Goal: Navigation & Orientation: Find specific page/section

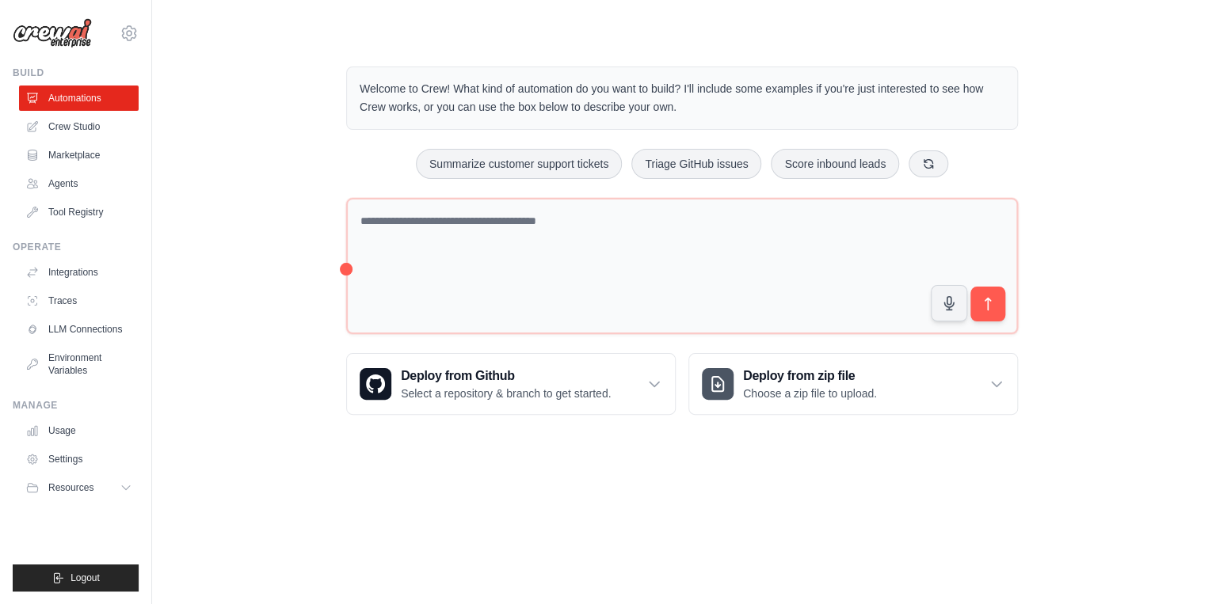
drag, startPoint x: 0, startPoint y: 0, endPoint x: 1061, endPoint y: 448, distance: 1151.9
click at [1061, 448] on main "Welcome to Crew! What kind of automation do you want to build? I'll include som…" at bounding box center [682, 228] width 1060 height 456
click at [57, 461] on link "Settings" at bounding box center [81, 459] width 120 height 25
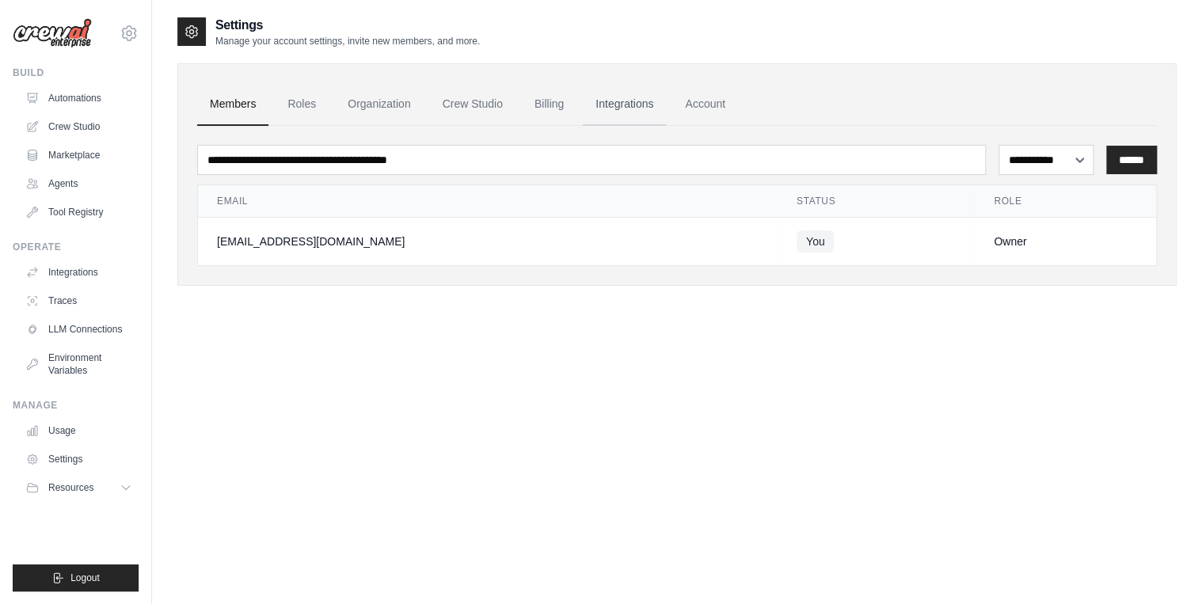
click at [612, 101] on link "Integrations" at bounding box center [624, 104] width 83 height 43
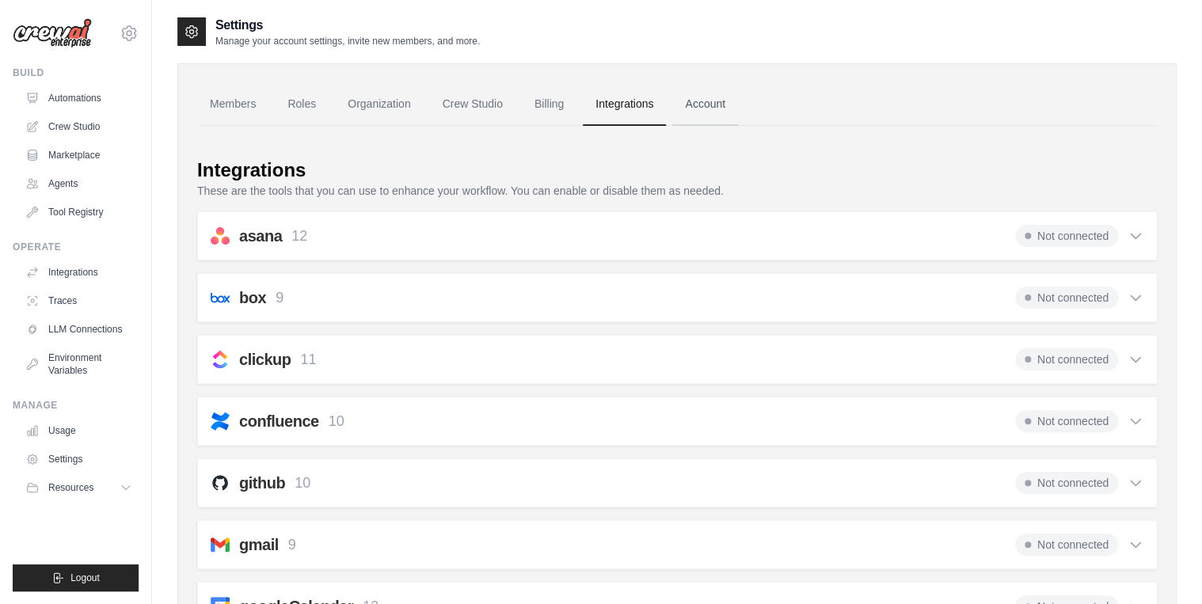
click at [700, 109] on link "Account" at bounding box center [706, 104] width 66 height 43
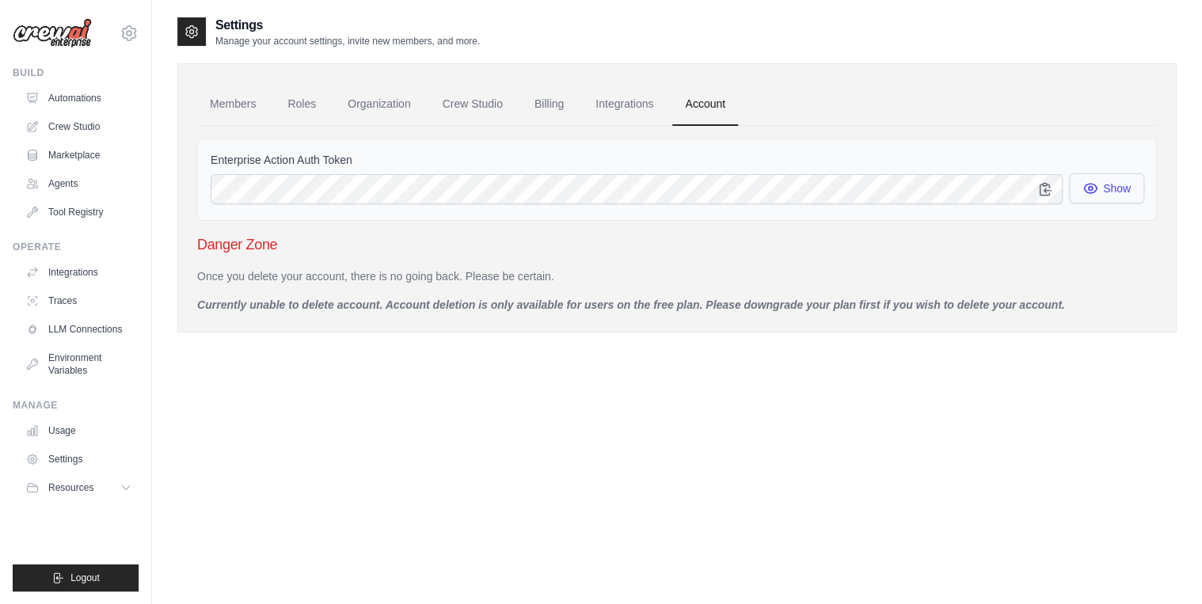
click at [1120, 185] on button "Show" at bounding box center [1106, 188] width 75 height 30
click at [79, 97] on link "Automations" at bounding box center [81, 98] width 120 height 25
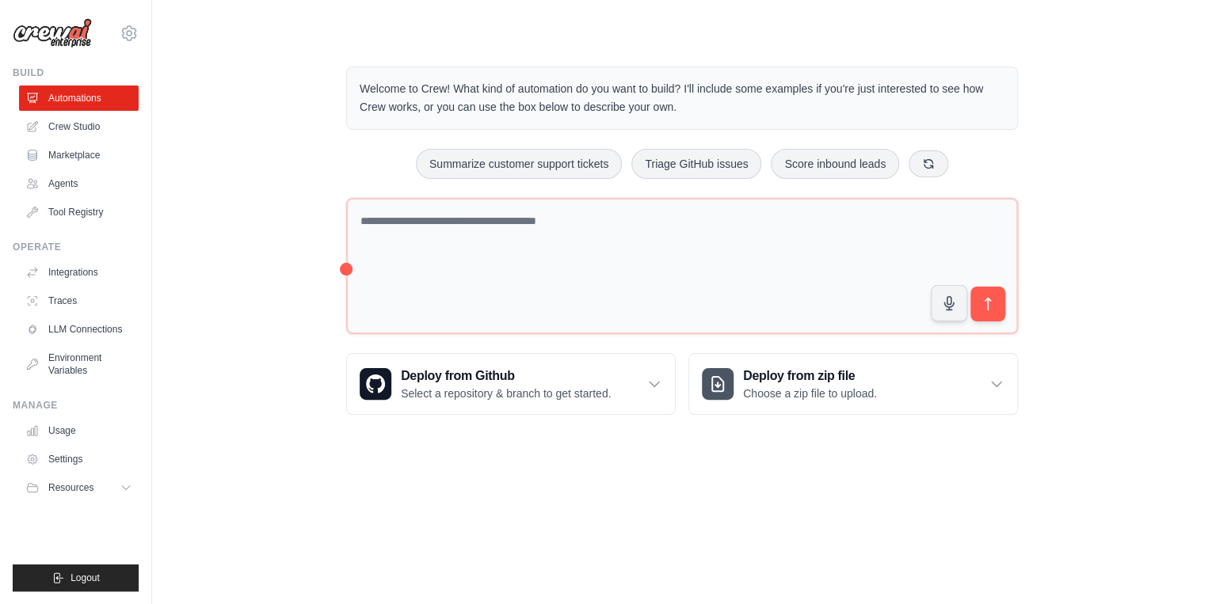
click at [74, 141] on ul "Automations Crew Studio Marketplace Agents Tool Registry" at bounding box center [79, 155] width 120 height 139
click at [82, 131] on link "Crew Studio" at bounding box center [81, 126] width 120 height 25
